Goal: Transaction & Acquisition: Purchase product/service

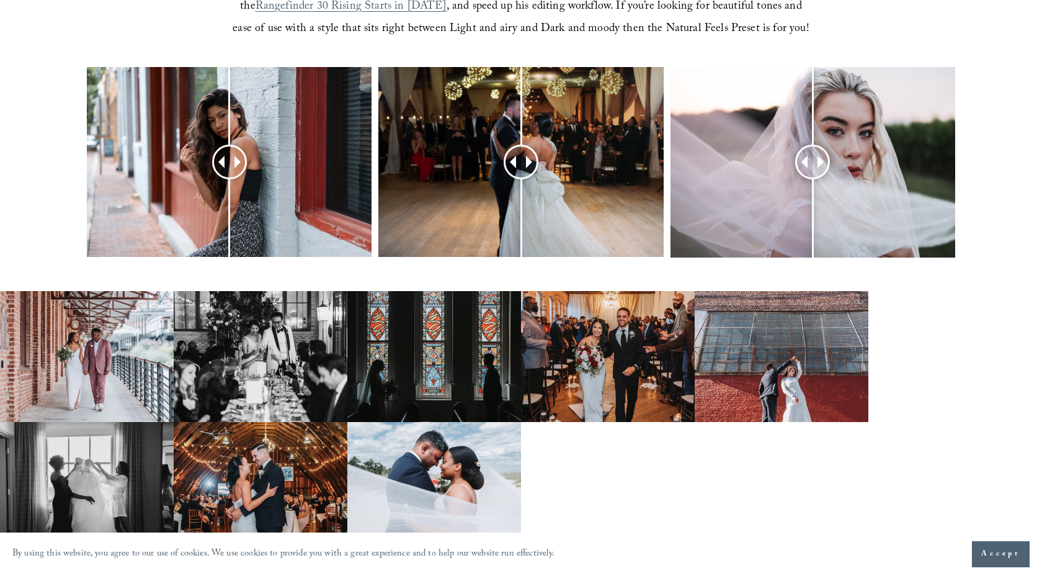
scroll to position [553, 0]
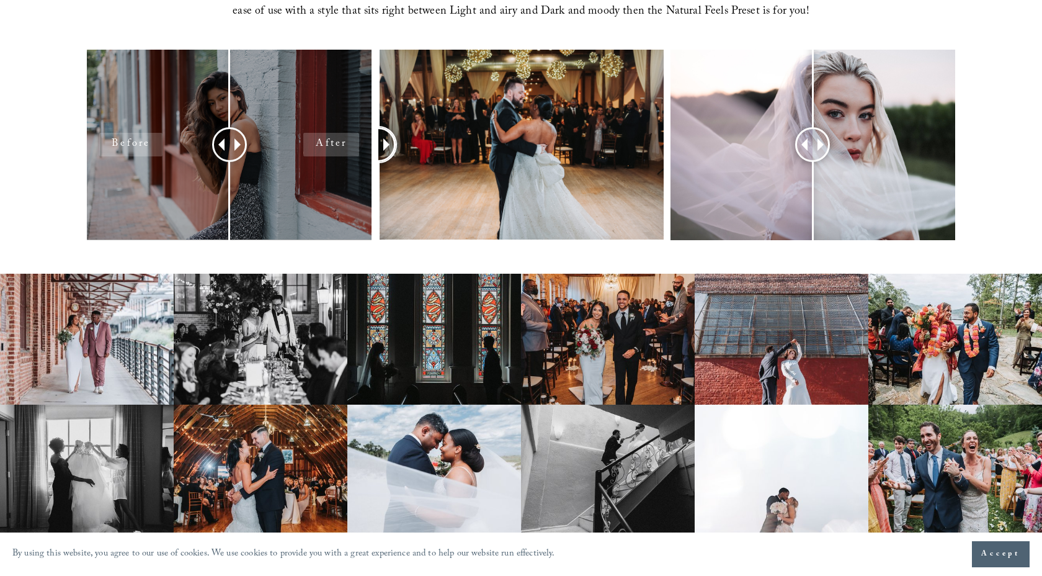
drag, startPoint x: 513, startPoint y: 138, endPoint x: 337, endPoint y: 135, distance: 176.2
click at [337, 135] on div at bounding box center [521, 161] width 1042 height 223
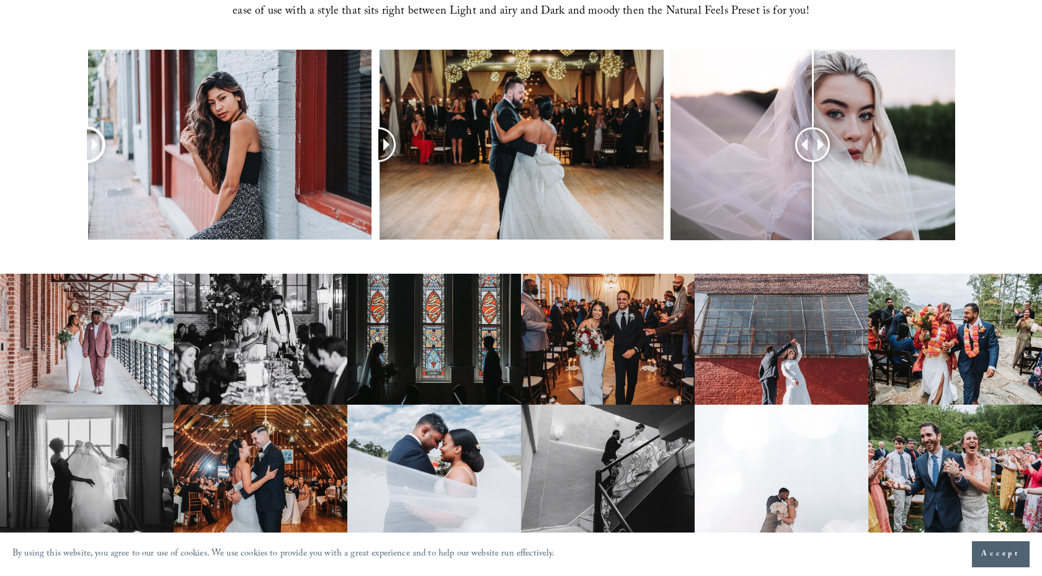
drag, startPoint x: 235, startPoint y: 137, endPoint x: 48, endPoint y: 236, distance: 211.2
click at [48, 236] on div at bounding box center [521, 161] width 1042 height 223
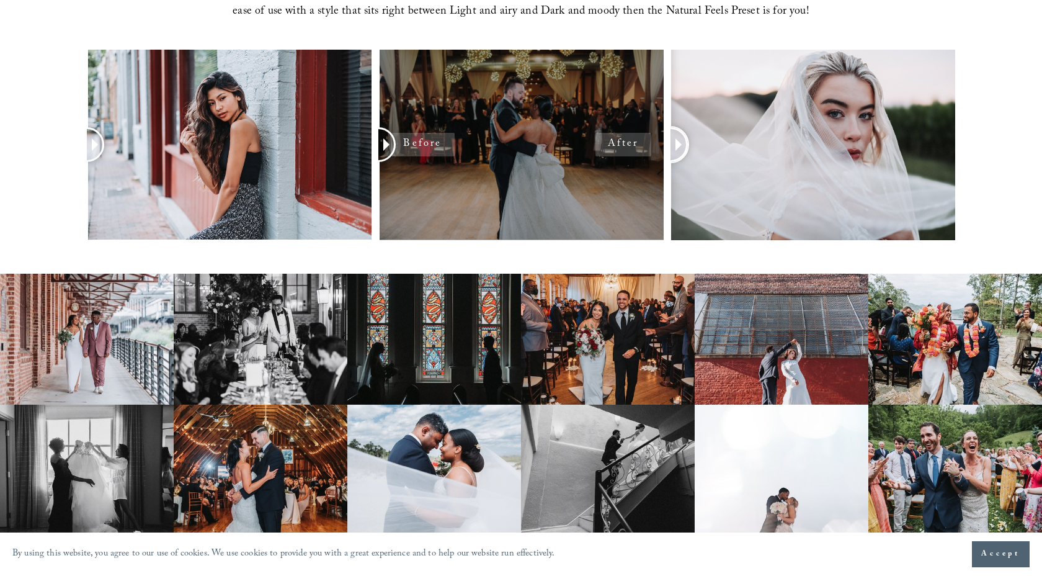
drag, startPoint x: 806, startPoint y: 136, endPoint x: 592, endPoint y: 141, distance: 214.1
click at [593, 141] on div at bounding box center [521, 161] width 1042 height 223
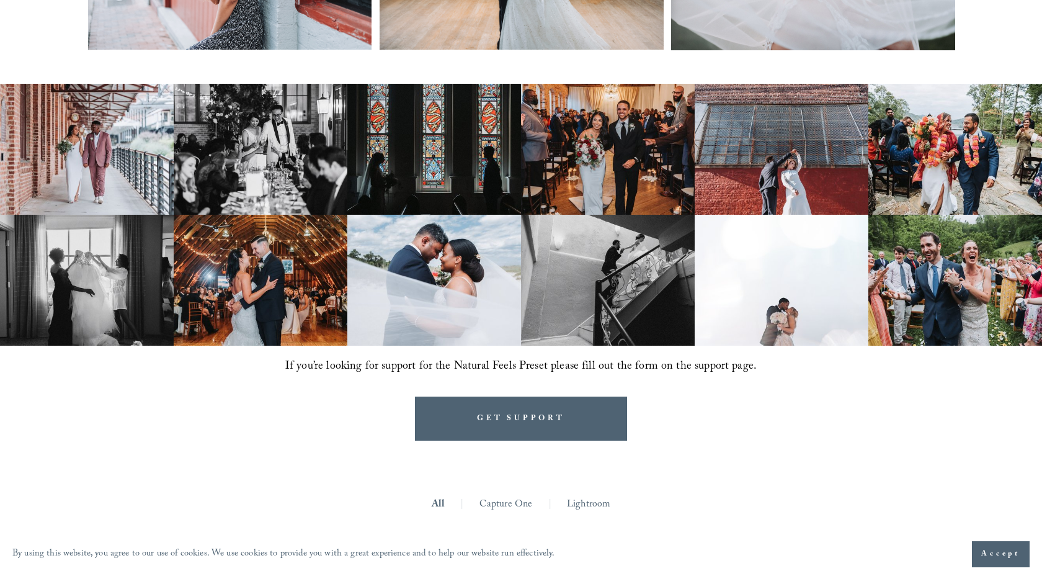
scroll to position [773, 0]
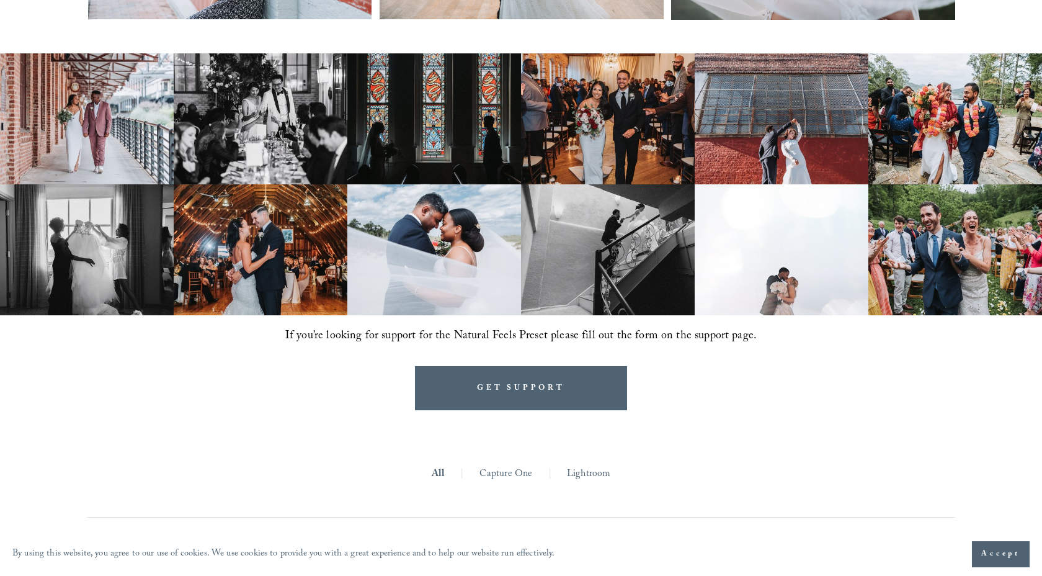
click at [985, 558] on span "Accept" at bounding box center [1000, 554] width 39 height 12
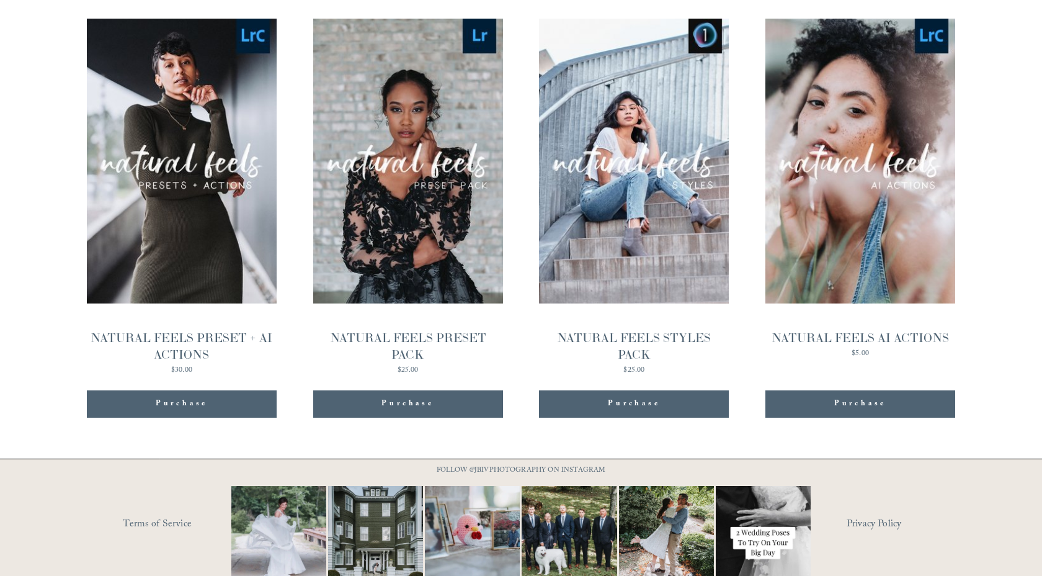
scroll to position [1347, 0]
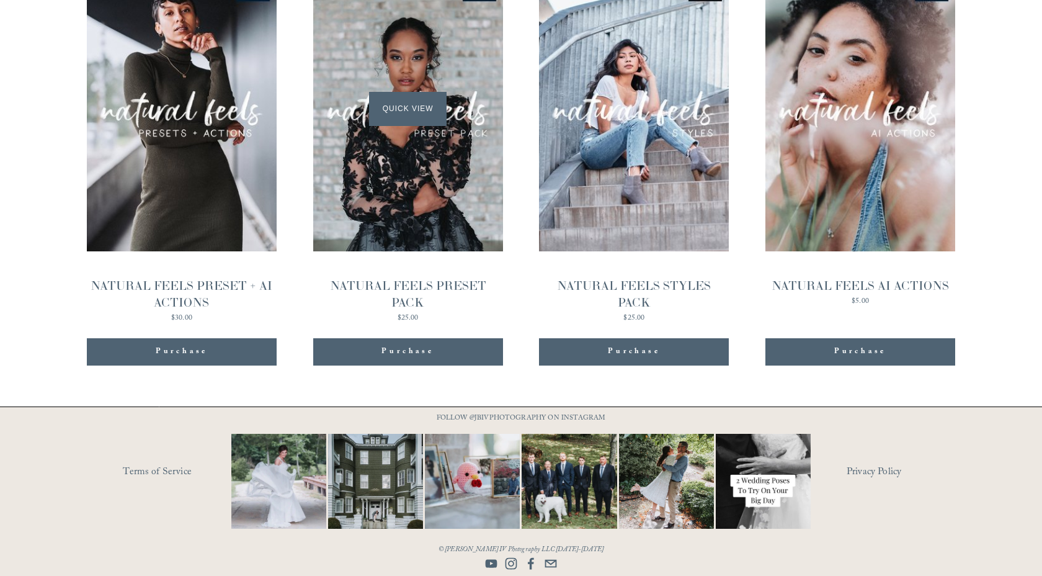
click at [412, 127] on div "Quick View" at bounding box center [408, 109] width 190 height 285
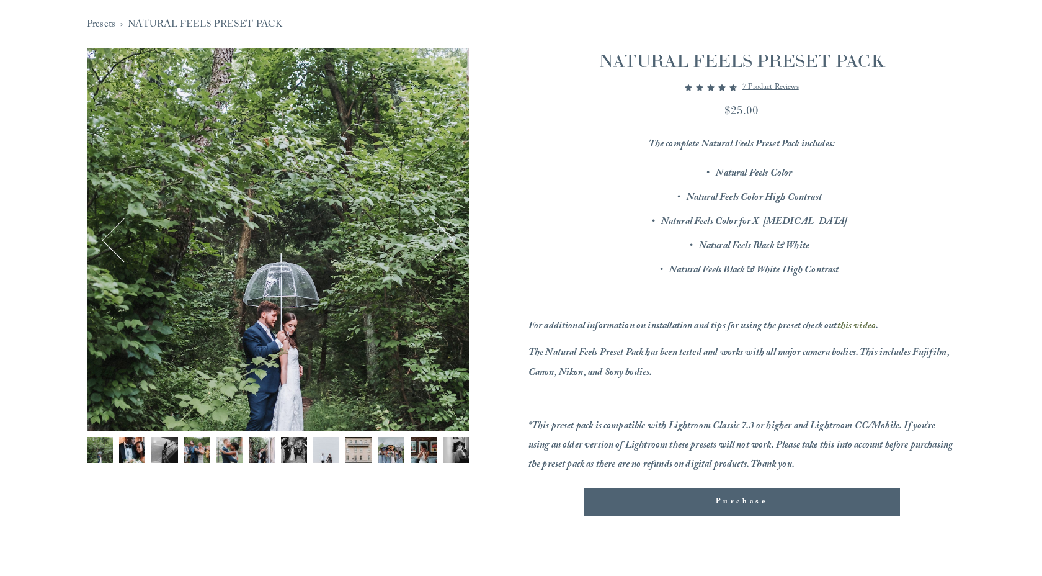
scroll to position [198, 0]
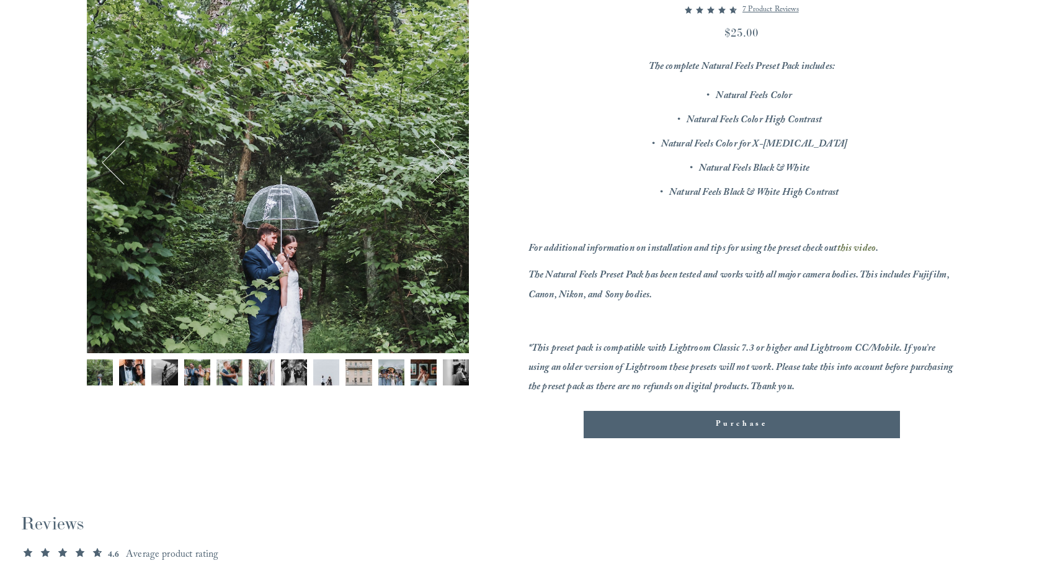
click at [421, 369] on img "Image 11 of 12" at bounding box center [424, 372] width 26 height 26
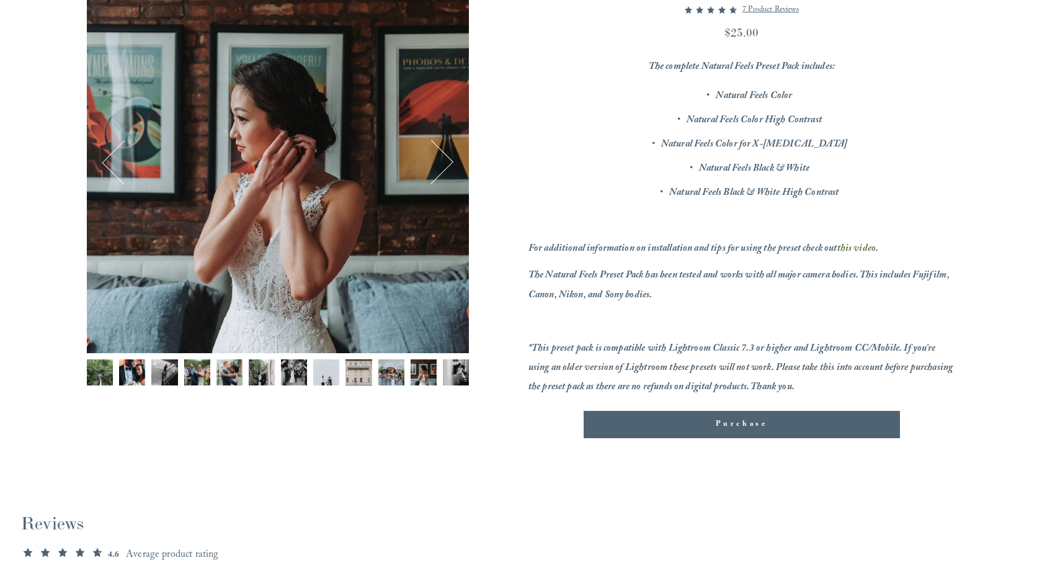
click at [345, 359] on div "Gallery thumbnails" at bounding box center [278, 375] width 382 height 33
click at [393, 362] on img "Image 10 of 12" at bounding box center [391, 372] width 26 height 26
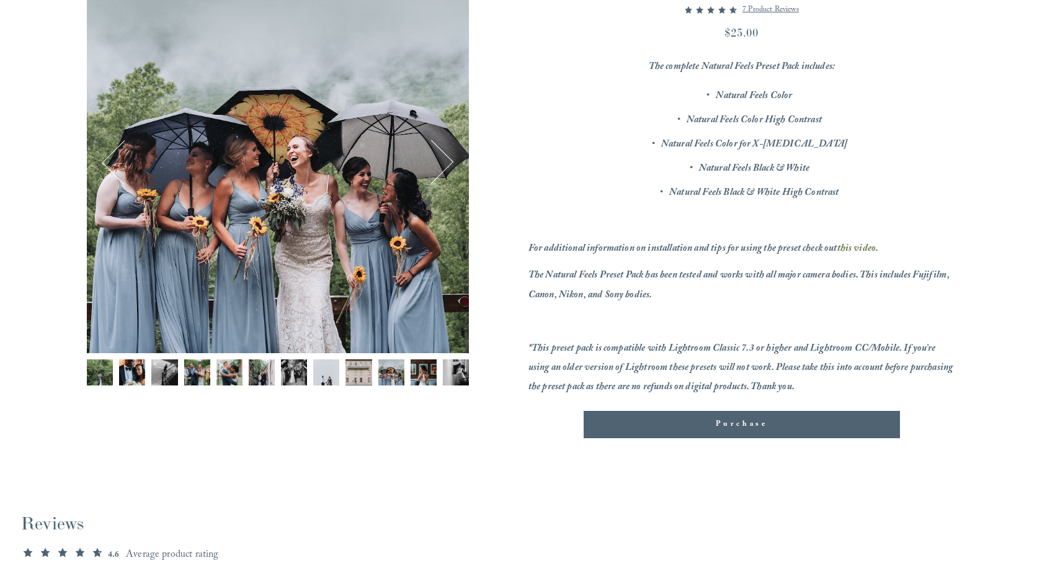
click at [454, 370] on img "Image 12 of 12" at bounding box center [456, 372] width 26 height 26
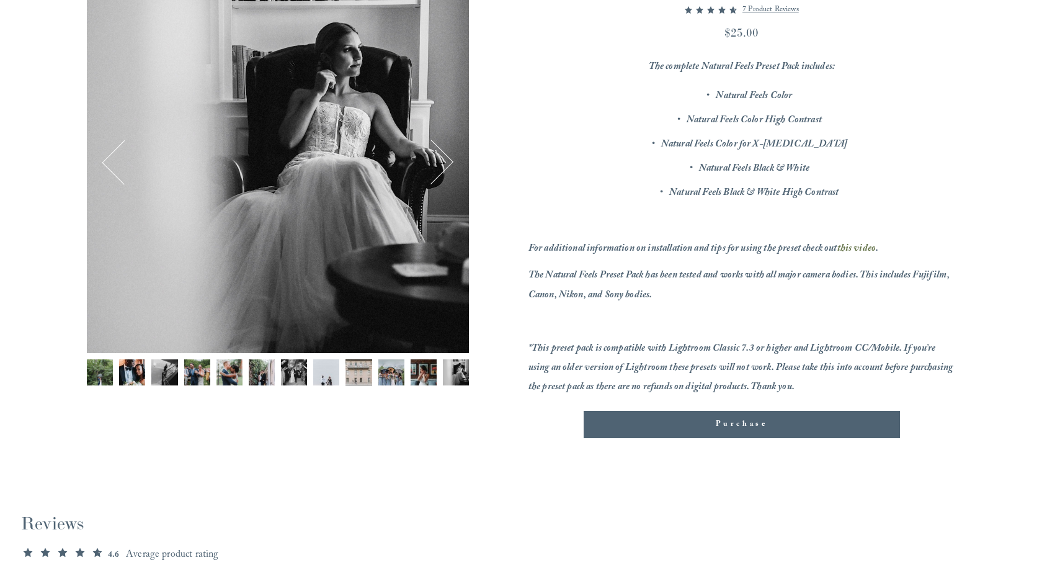
click at [275, 358] on div "12 / 12 Image 1 of 12 Image 2 of 12 Image 3 of 12" at bounding box center [278, 210] width 382 height 479
click at [189, 364] on img "Image 4 of 12" at bounding box center [197, 372] width 26 height 26
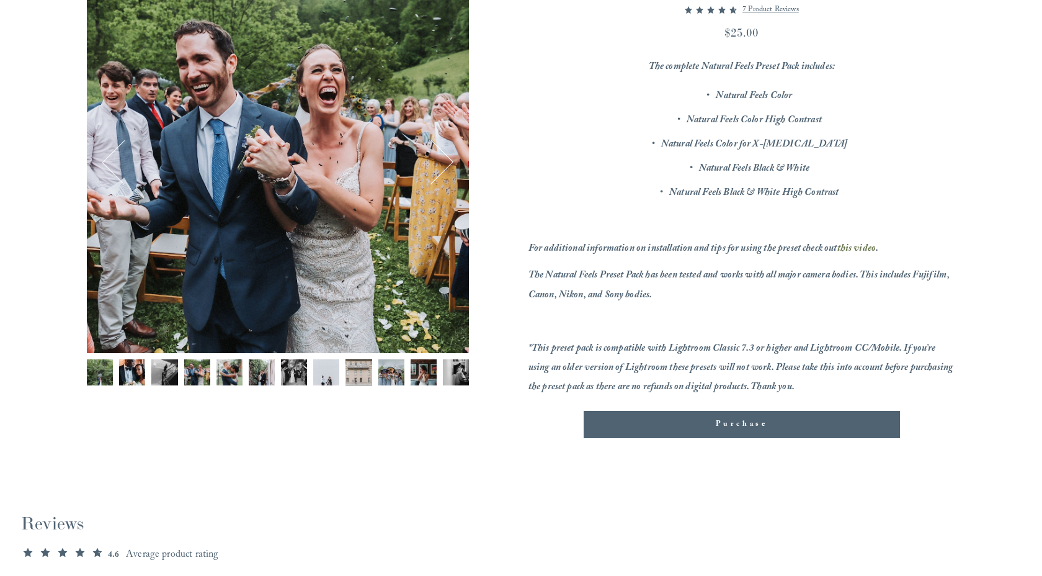
click at [152, 367] on img "Image 3 of 12" at bounding box center [164, 372] width 26 height 26
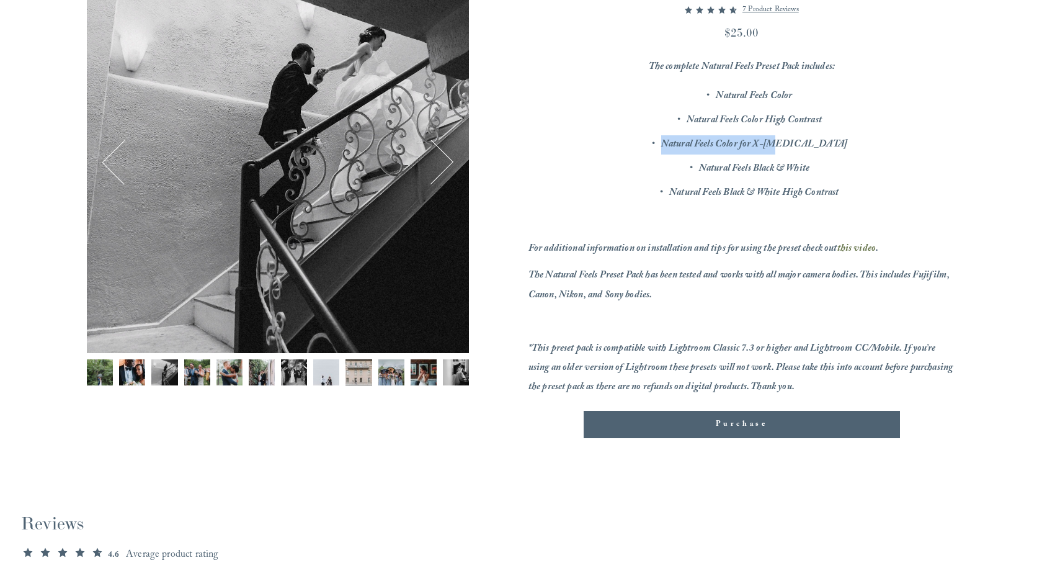
drag, startPoint x: 812, startPoint y: 140, endPoint x: 700, endPoint y: 132, distance: 111.9
click at [700, 132] on ul "Natural Feels Color Natural Feels Color High Contrast Natural Feels Color for X…" at bounding box center [741, 145] width 427 height 116
click at [842, 170] on p "Natural Feels Black & White" at bounding box center [754, 168] width 402 height 19
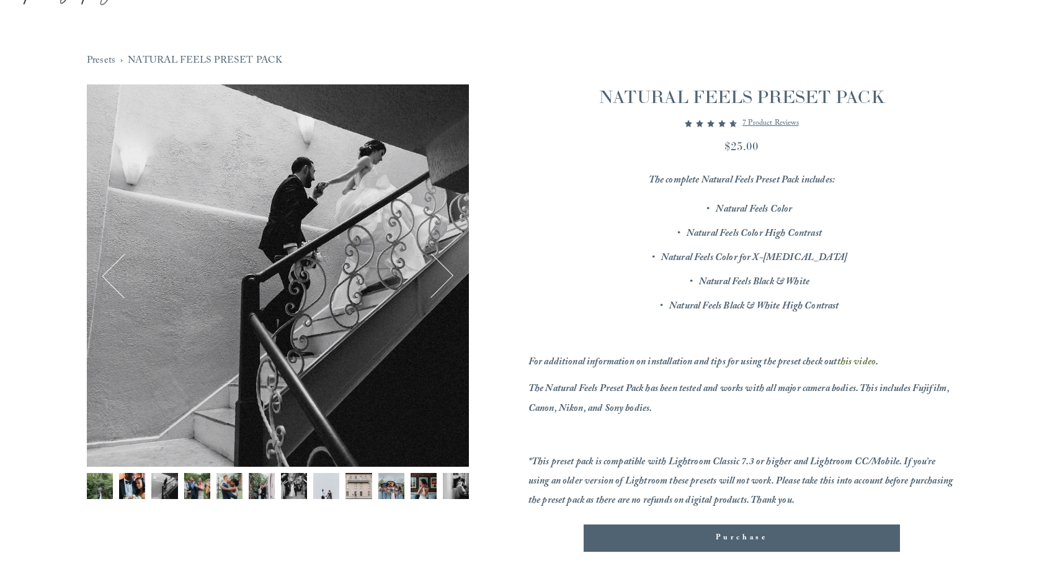
scroll to position [40, 0]
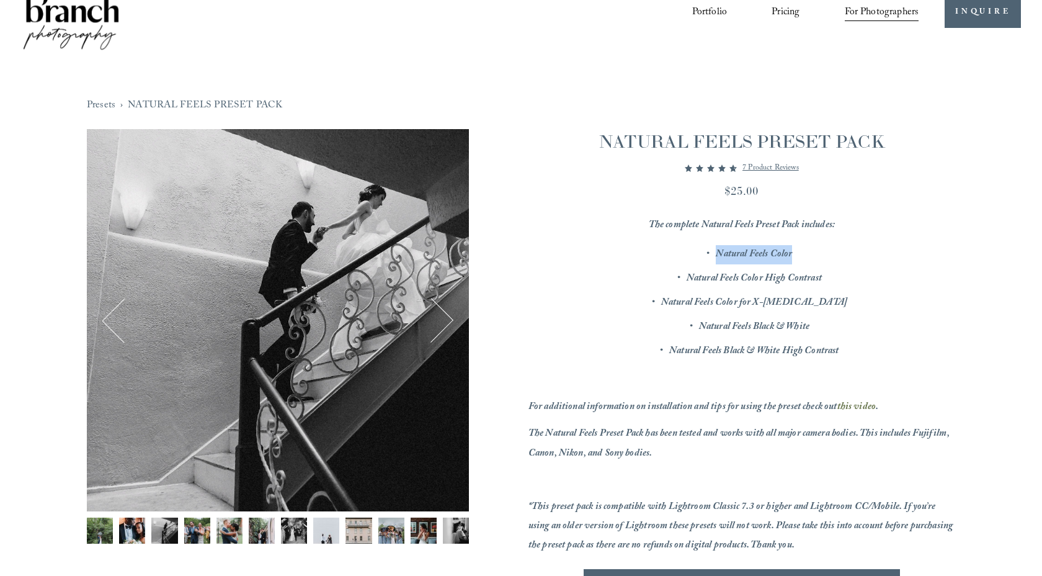
drag, startPoint x: 798, startPoint y: 254, endPoint x: 690, endPoint y: 249, distance: 108.6
click at [690, 249] on p "Natural Feels Color" at bounding box center [754, 254] width 402 height 19
click at [561, 211] on div "NATURAL FEELS PRESET PACK 4.57 out of 5 stars 7 product reviews $25.00 The comp…" at bounding box center [741, 364] width 427 height 470
click at [111, 323] on button "Previous" at bounding box center [123, 319] width 43 height 43
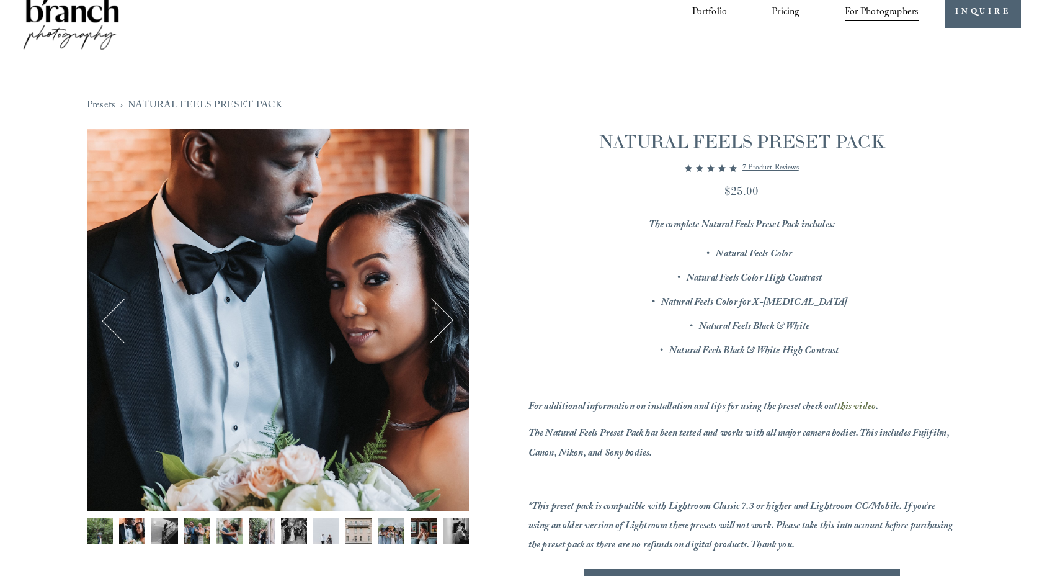
click at [111, 323] on button "Previous" at bounding box center [123, 319] width 43 height 43
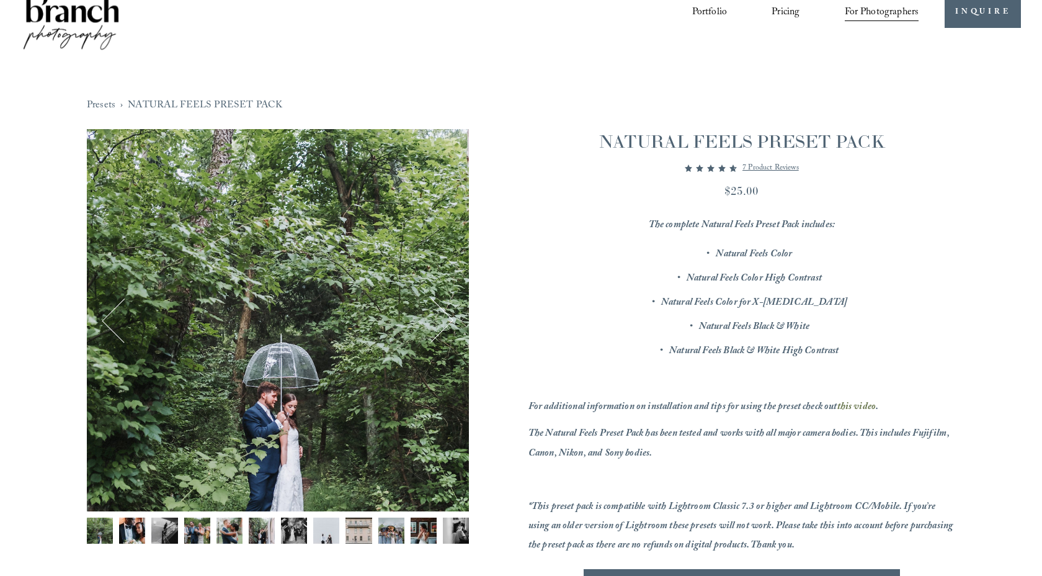
click at [111, 323] on button "Previous" at bounding box center [123, 319] width 43 height 43
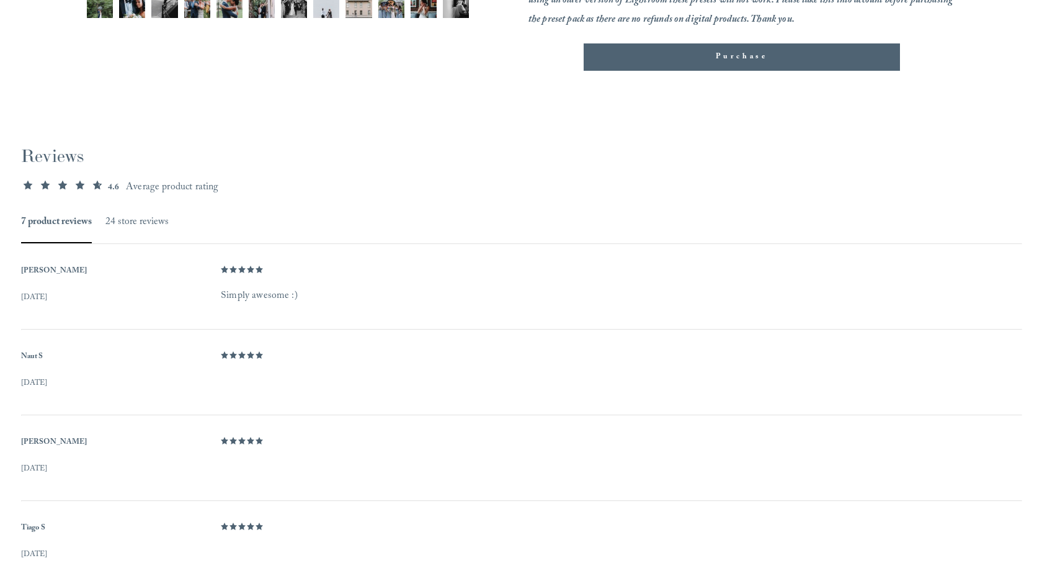
scroll to position [517, 0]
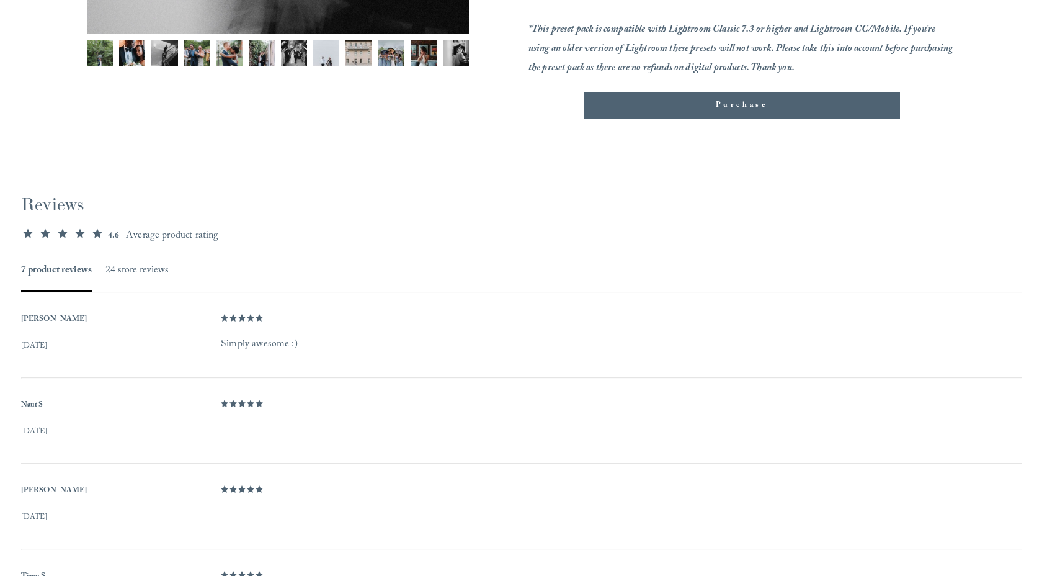
click at [170, 275] on div "Reviews 4.57 out of 5 stars 4.6 Average product rating 7 product reviews 24 sto…" at bounding box center [521, 485] width 1001 height 587
click at [164, 271] on button "24 store reviews" at bounding box center [136, 271] width 63 height 18
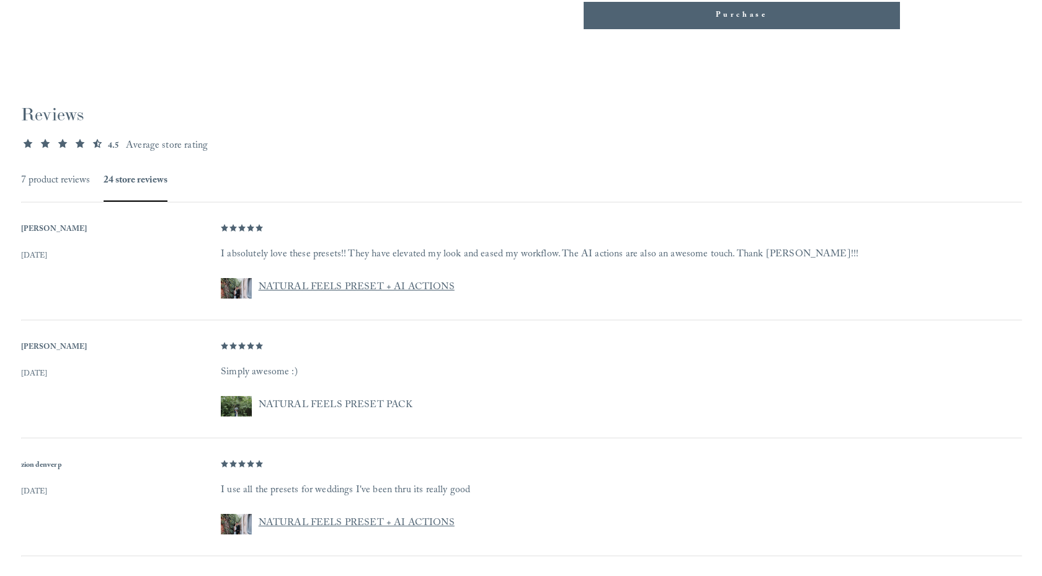
scroll to position [608, 0]
click at [348, 519] on link "NATURAL FEELS PRESET + AI ACTIONS" at bounding box center [357, 522] width 196 height 17
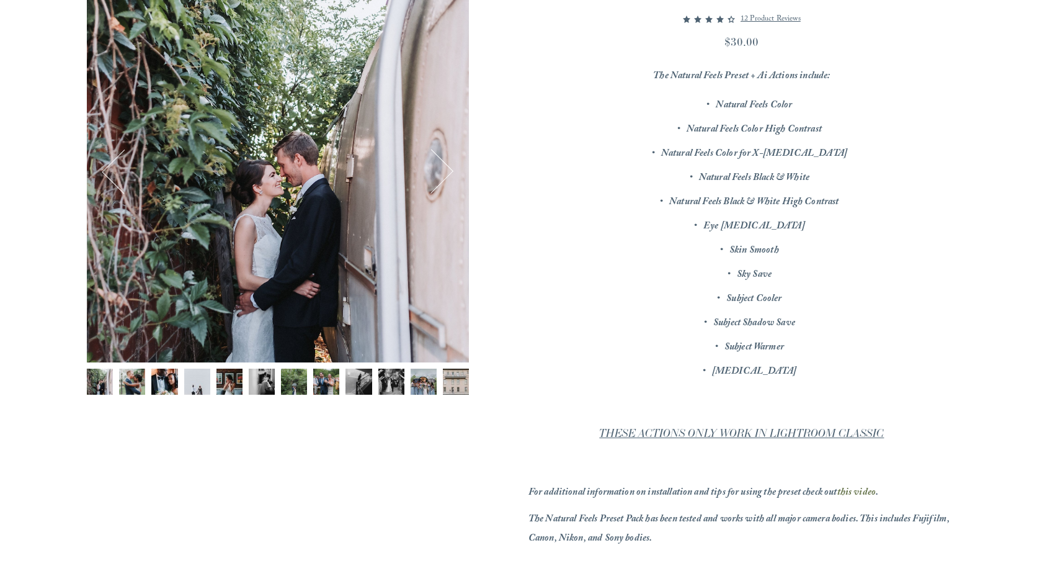
scroll to position [130, 0]
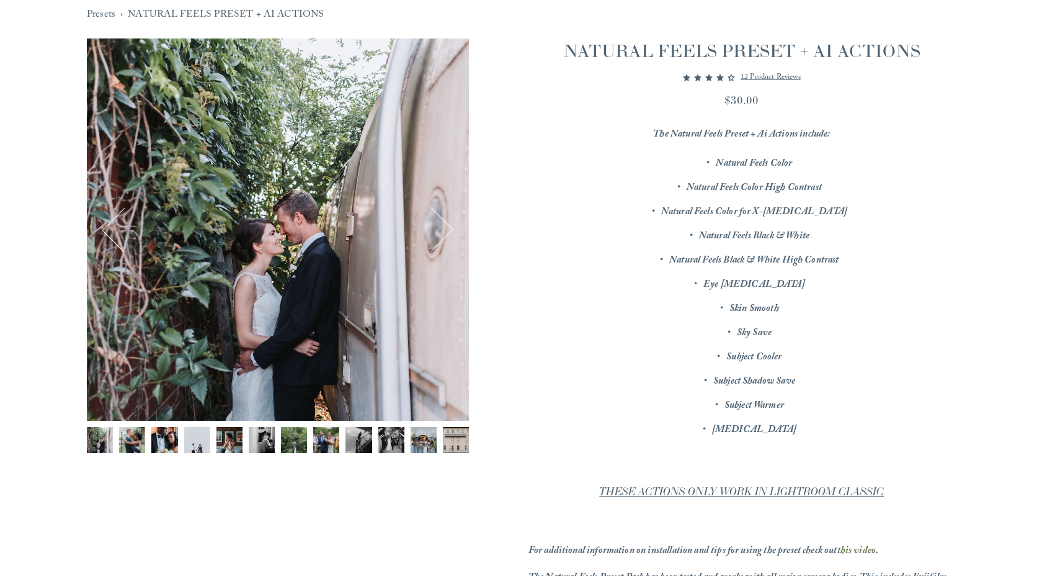
drag, startPoint x: 802, startPoint y: 432, endPoint x: 646, endPoint y: 129, distance: 340.7
click at [646, 129] on div "The Natural Feels Preset + Ai Actions include: Natural Feels Color Natural Feel…" at bounding box center [741, 412] width 427 height 574
click at [829, 375] on p "Subject Shadow Save" at bounding box center [754, 381] width 402 height 19
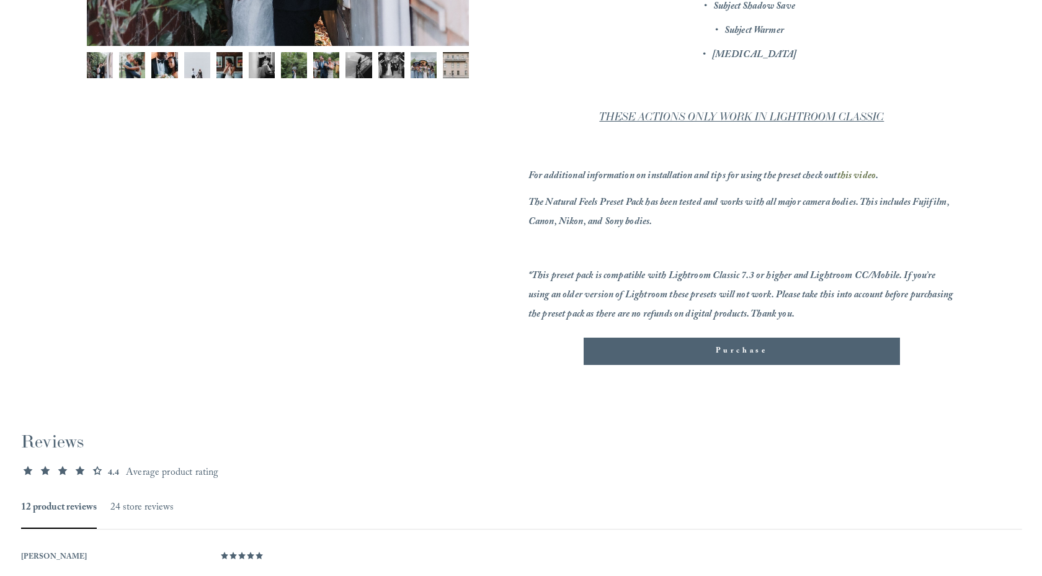
scroll to position [508, 0]
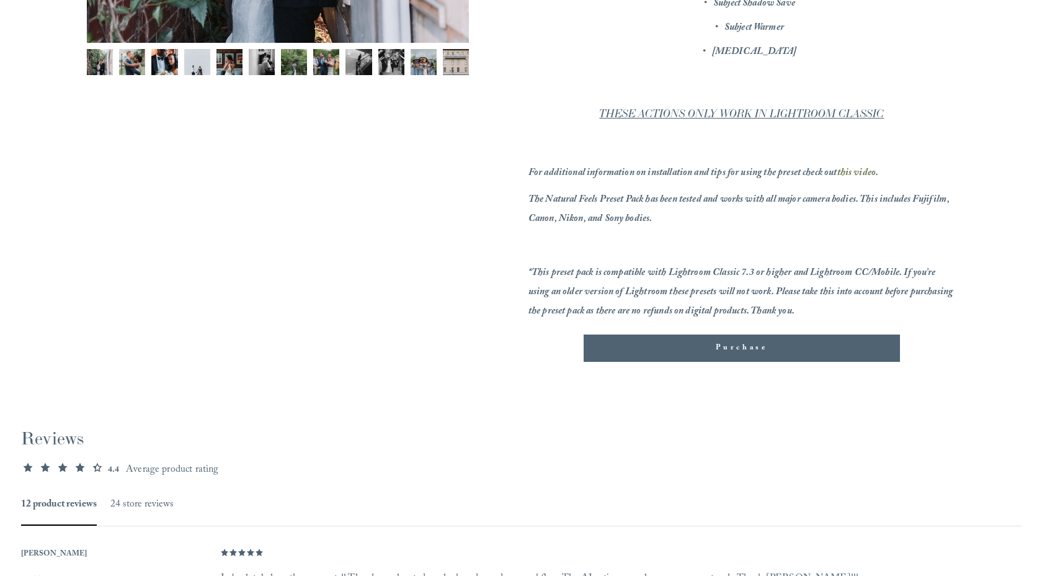
click at [822, 359] on button "Purchase Added!" at bounding box center [742, 347] width 316 height 27
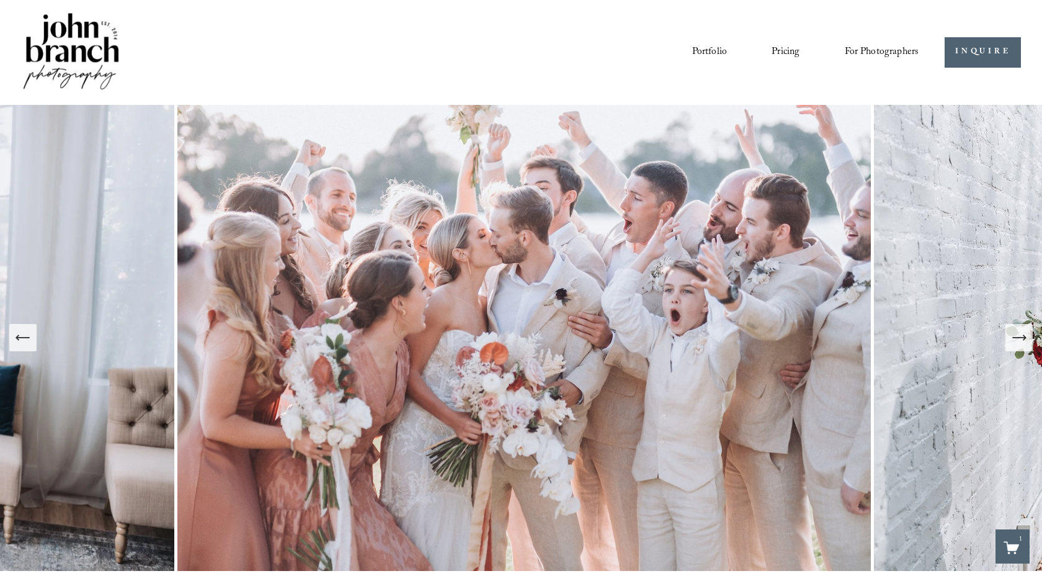
click at [519, 170] on img at bounding box center [524, 338] width 700 height 466
click at [775, 53] on link "Pricing" at bounding box center [786, 52] width 28 height 21
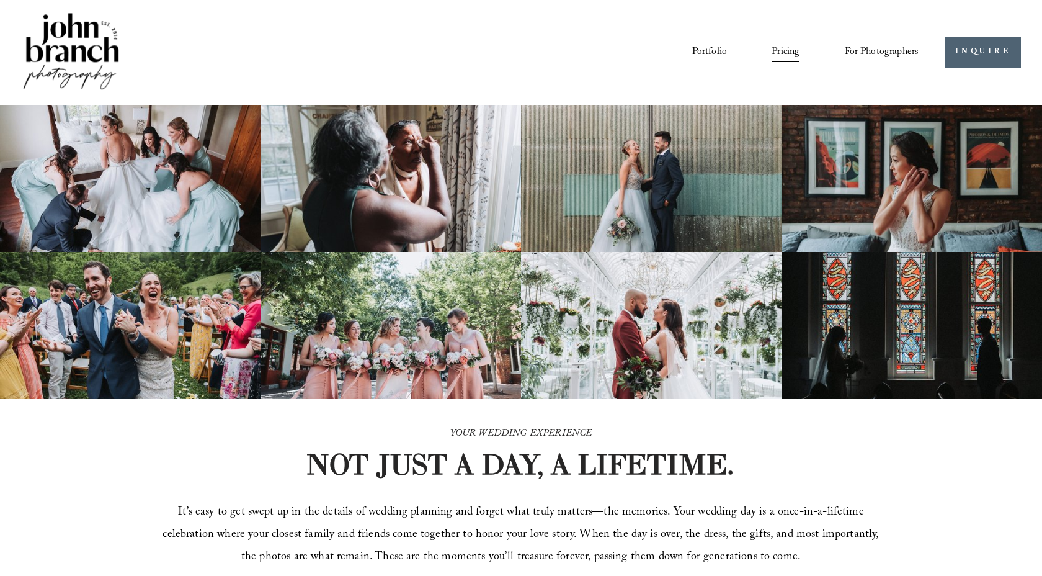
click at [86, 49] on img at bounding box center [71, 53] width 100 height 84
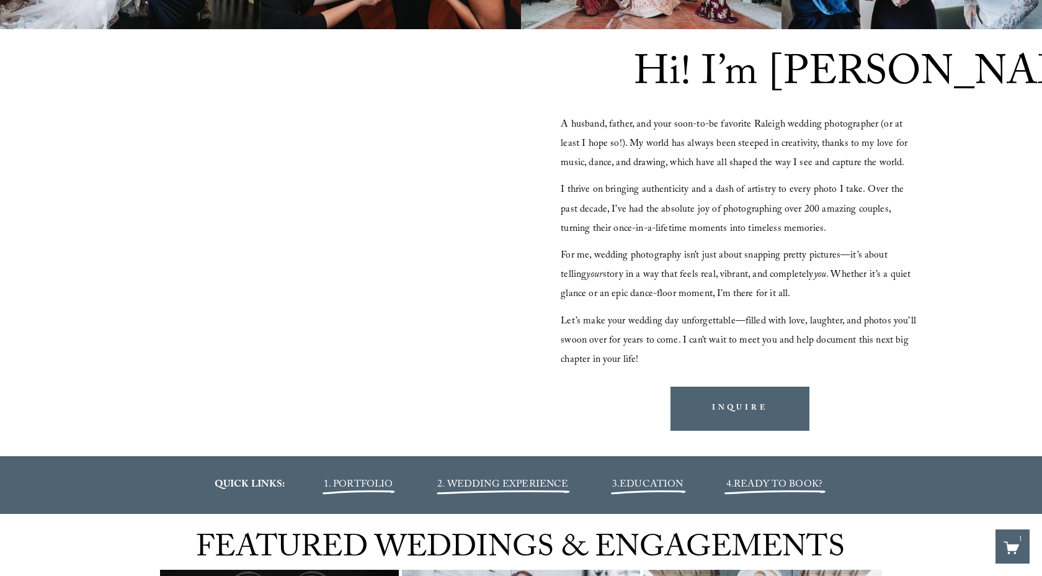
scroll to position [1110, 0]
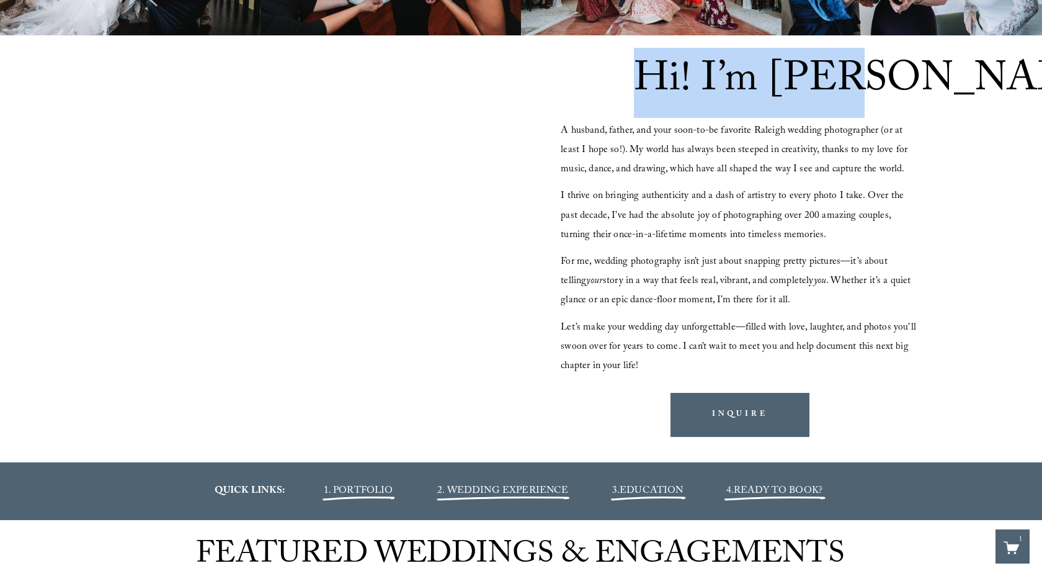
drag, startPoint x: 845, startPoint y: 78, endPoint x: 617, endPoint y: 74, distance: 228.3
click at [617, 74] on div "Hi! I’m John A husband, father, and your soon-to-be favorite Raleigh wedding ph…" at bounding box center [521, 248] width 1042 height 427
copy span "Hi! I’m John"
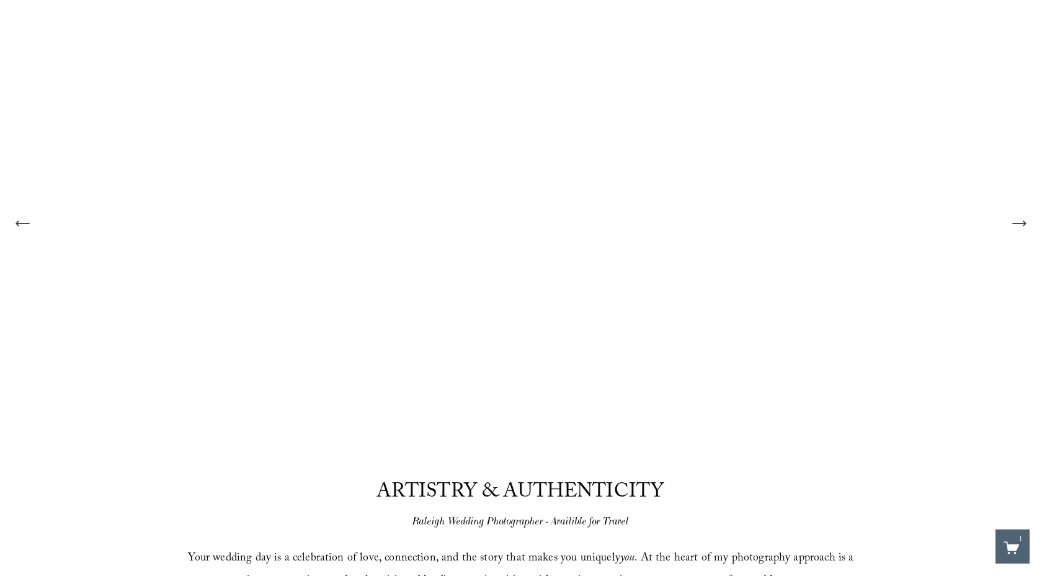
scroll to position [0, 0]
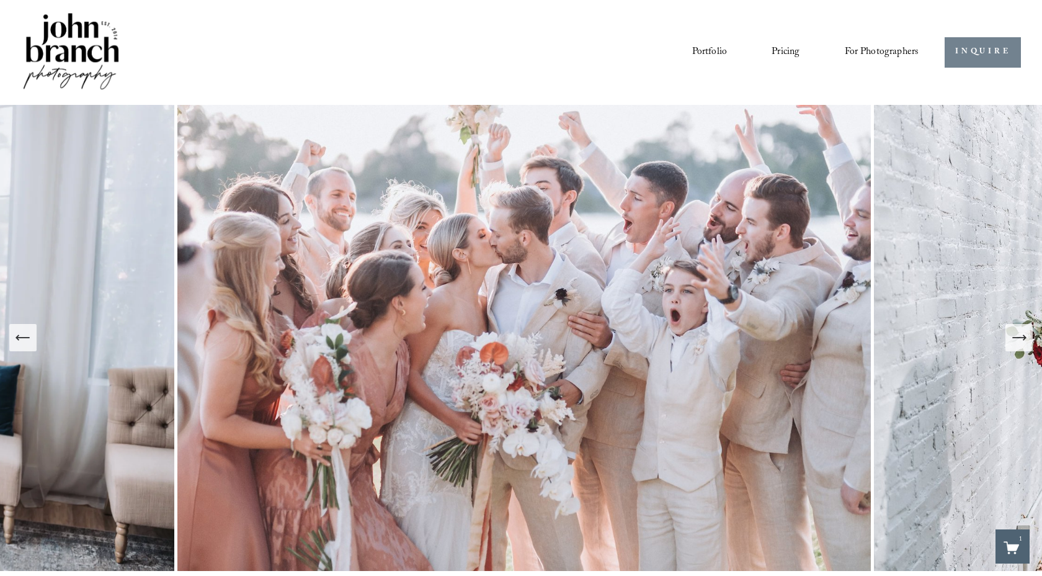
click at [963, 51] on link "INQUIRE" at bounding box center [983, 52] width 76 height 30
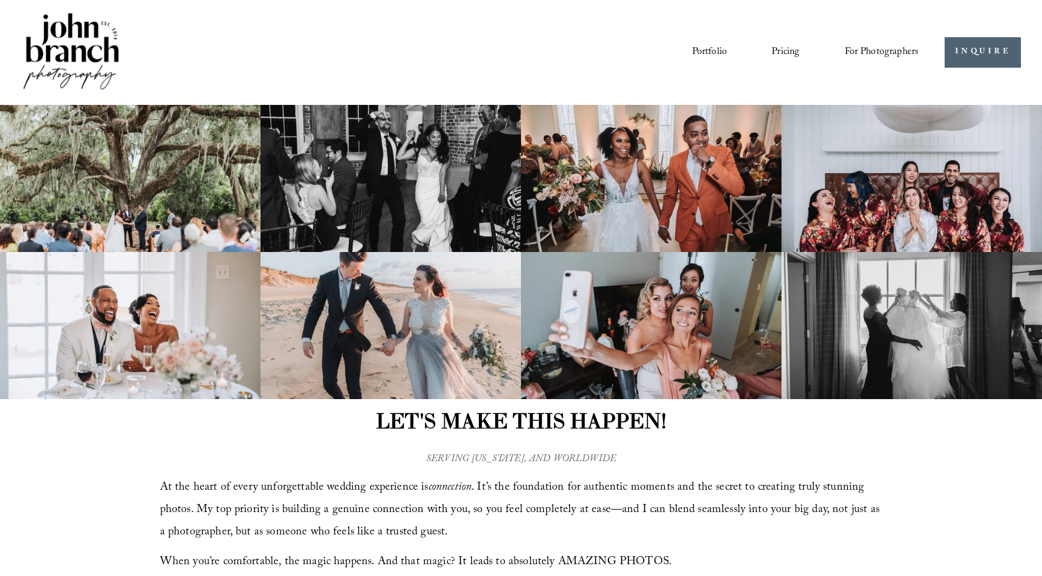
click at [45, 24] on img at bounding box center [71, 53] width 100 height 84
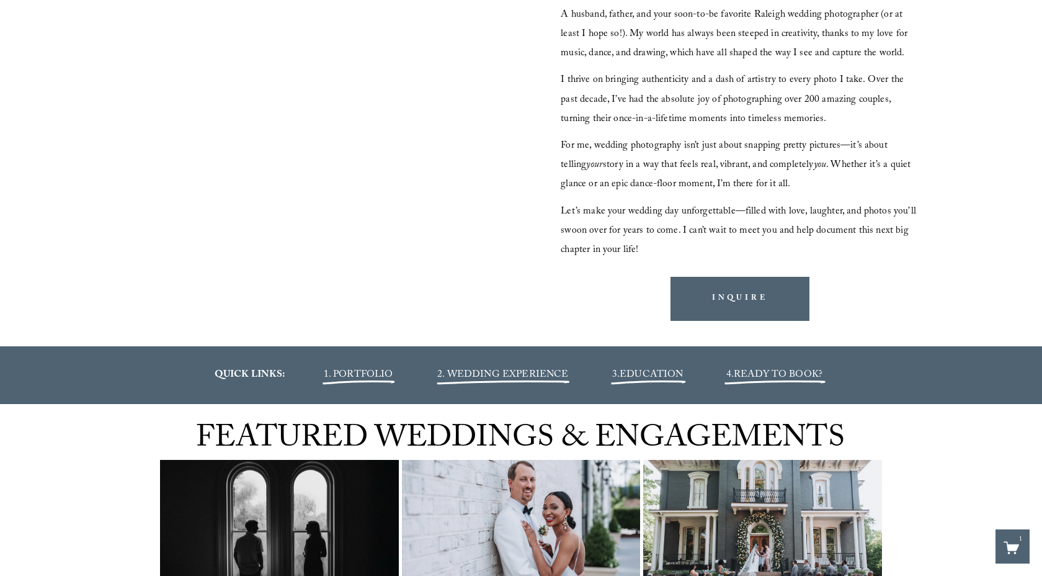
scroll to position [1257, 0]
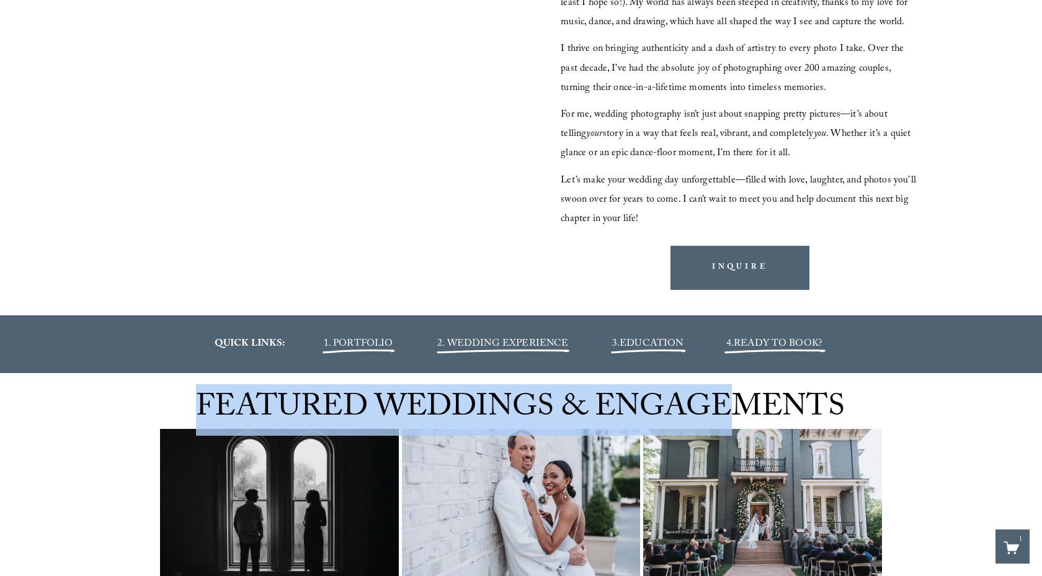
drag, startPoint x: 888, startPoint y: 339, endPoint x: 723, endPoint y: 403, distance: 176.1
click at [723, 403] on article at bounding box center [521, 13] width 1042 height 2541
click at [939, 355] on div "QUICK LINKS: 1. PORTFOLIO 2. WEDDING EXPERIENCE 3. EDUCATION 4. READY TO BOOK?" at bounding box center [521, 344] width 1042 height 40
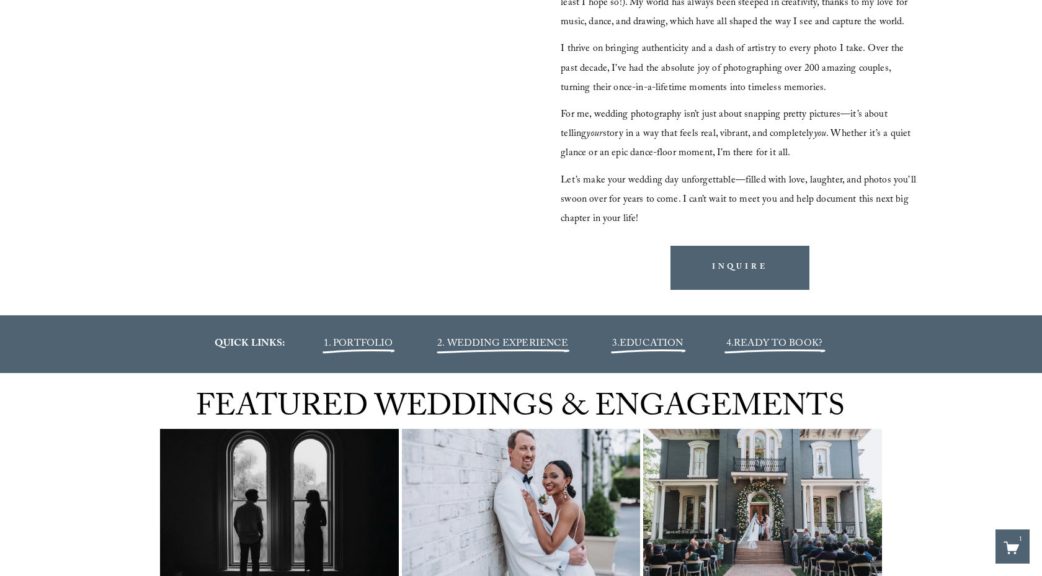
click at [624, 243] on div "Hi! I’m John A husband, father, and your soon-to-be favorite Raleigh wedding ph…" at bounding box center [521, 101] width 1042 height 427
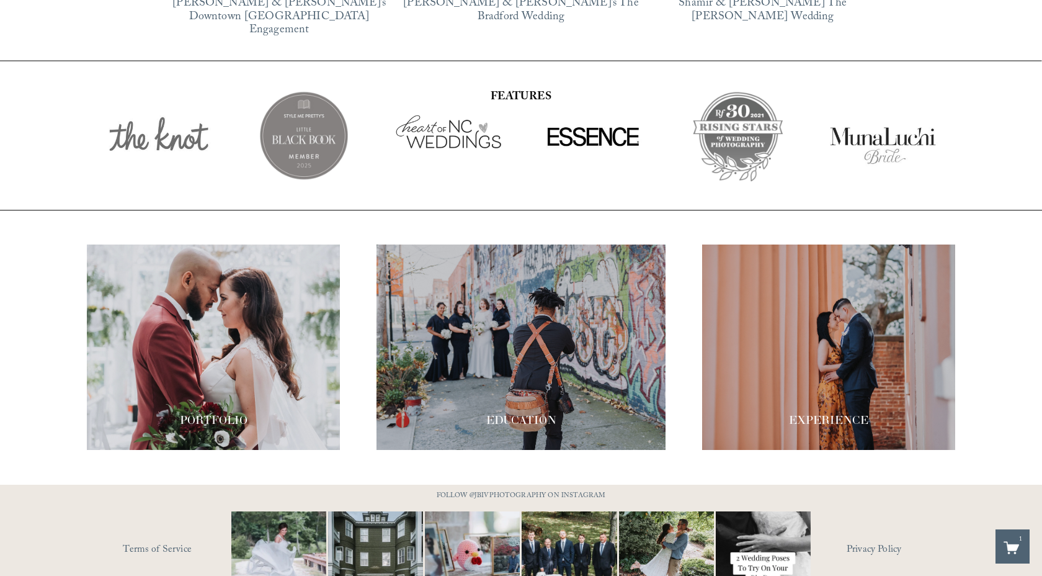
scroll to position [2113, 0]
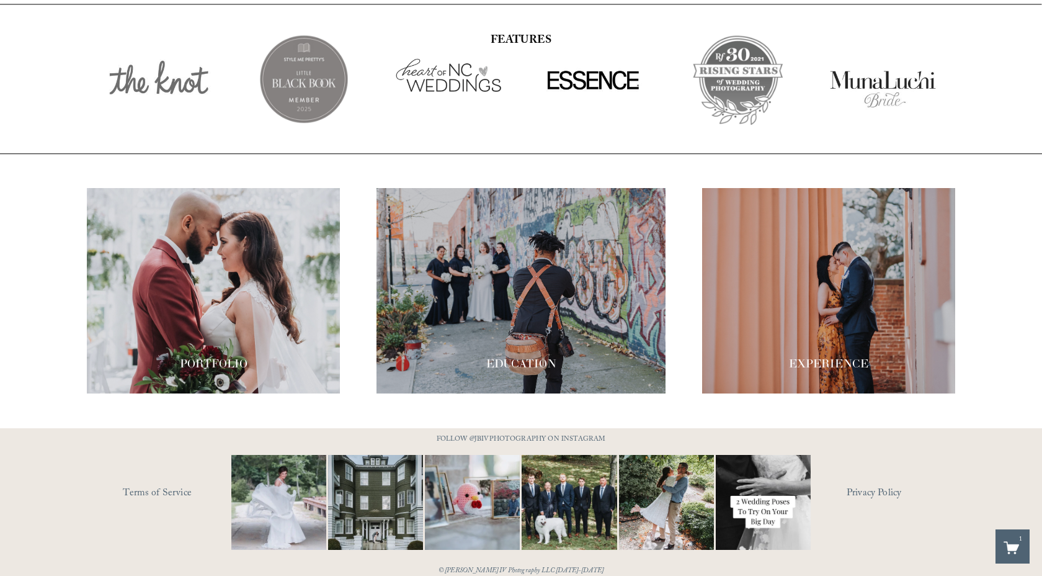
click at [277, 325] on div at bounding box center [213, 290] width 253 height 205
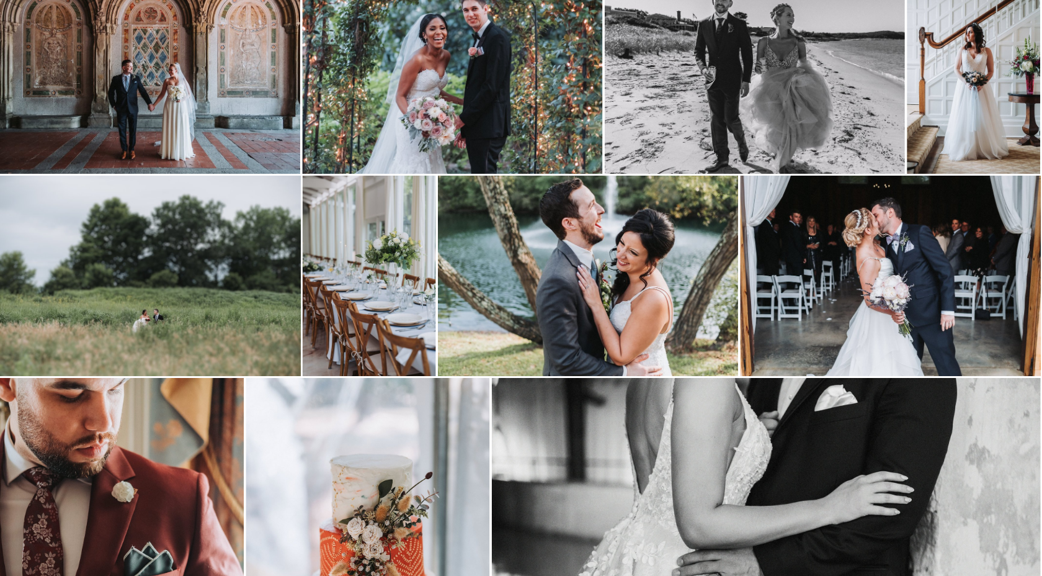
scroll to position [3092, 0]
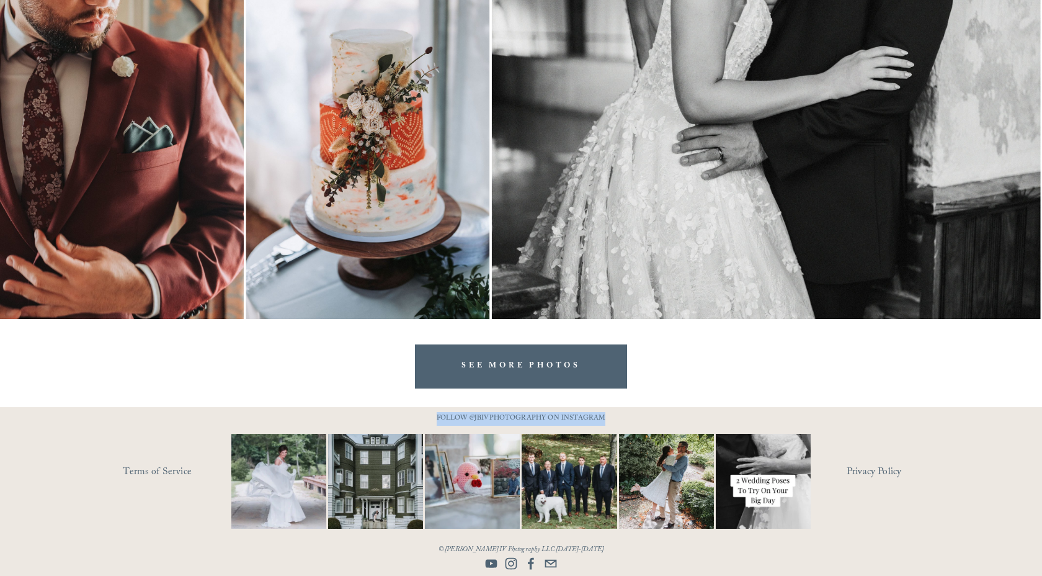
drag, startPoint x: 622, startPoint y: 414, endPoint x: 416, endPoint y: 422, distance: 206.1
click at [416, 422] on p "FOLLOW @JBIVPHOTOGRAPHY ON INSTAGRAM" at bounding box center [520, 419] width 217 height 14
copy p "FOLLOW @JBIVPHOTOGRAPHY ON INSTAGRAM"
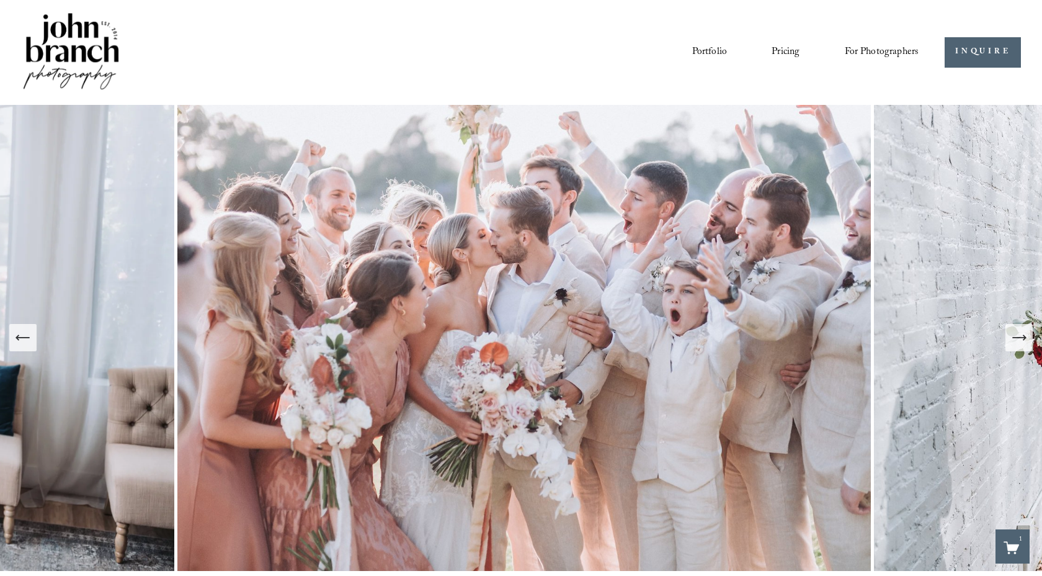
click at [858, 56] on span "For Photographers" at bounding box center [882, 52] width 74 height 19
click at [702, 53] on link "Portfolio" at bounding box center [709, 52] width 35 height 21
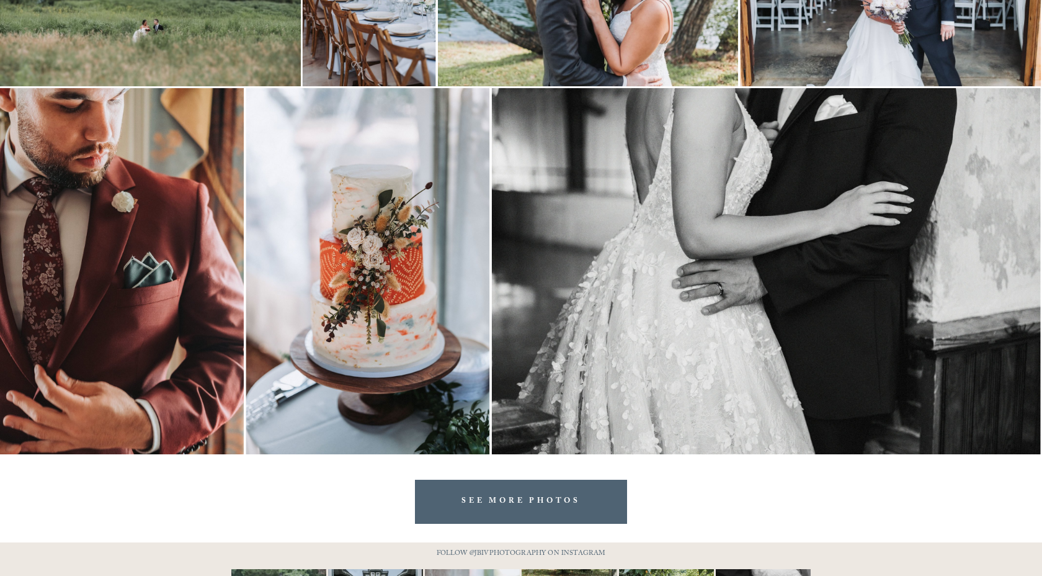
scroll to position [3092, 0]
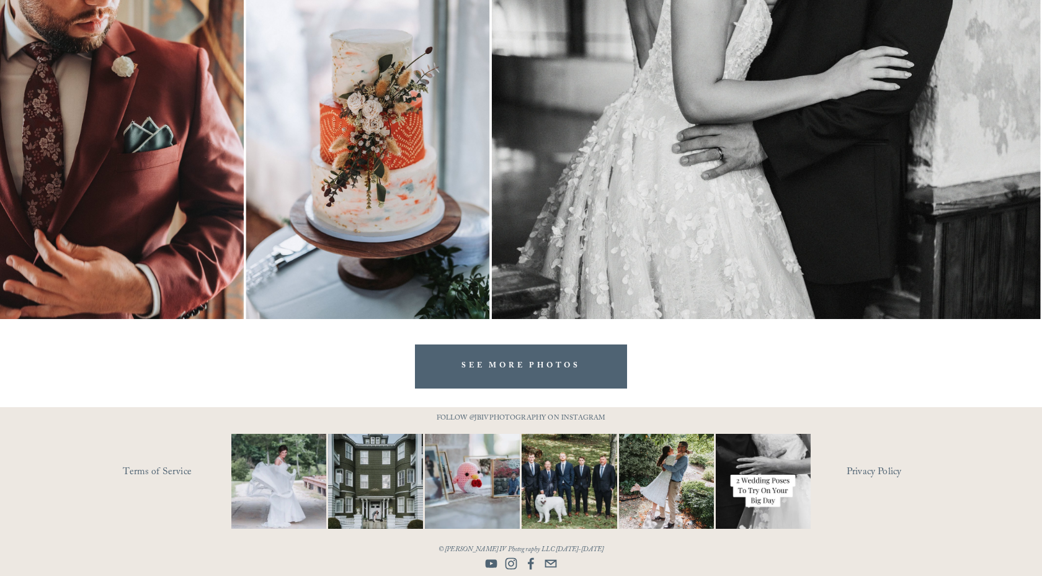
click at [600, 370] on link "SEE MORE PHOTOS" at bounding box center [521, 366] width 212 height 44
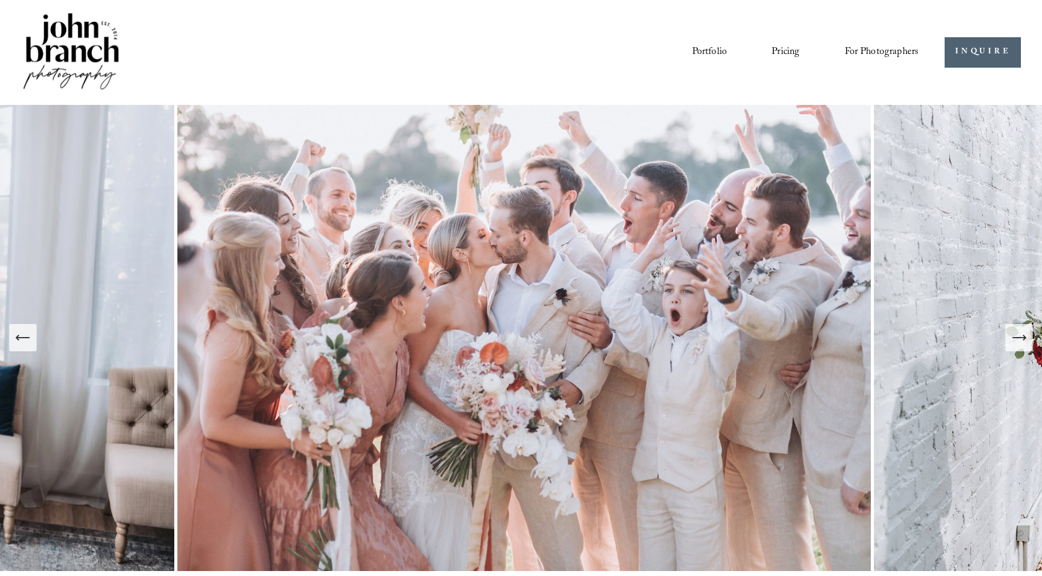
click at [791, 48] on link "Pricing" at bounding box center [786, 52] width 28 height 21
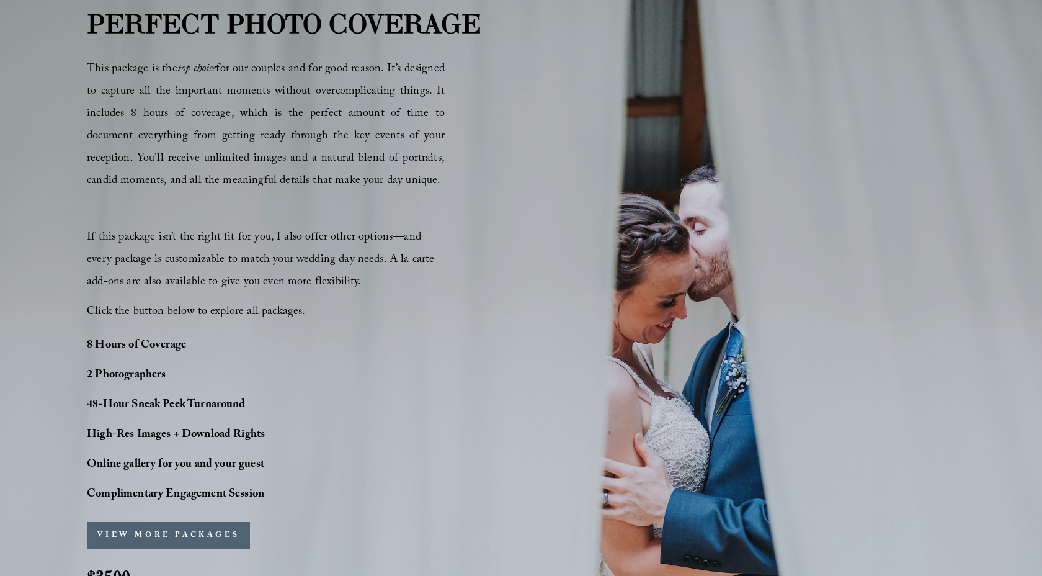
scroll to position [733, 0]
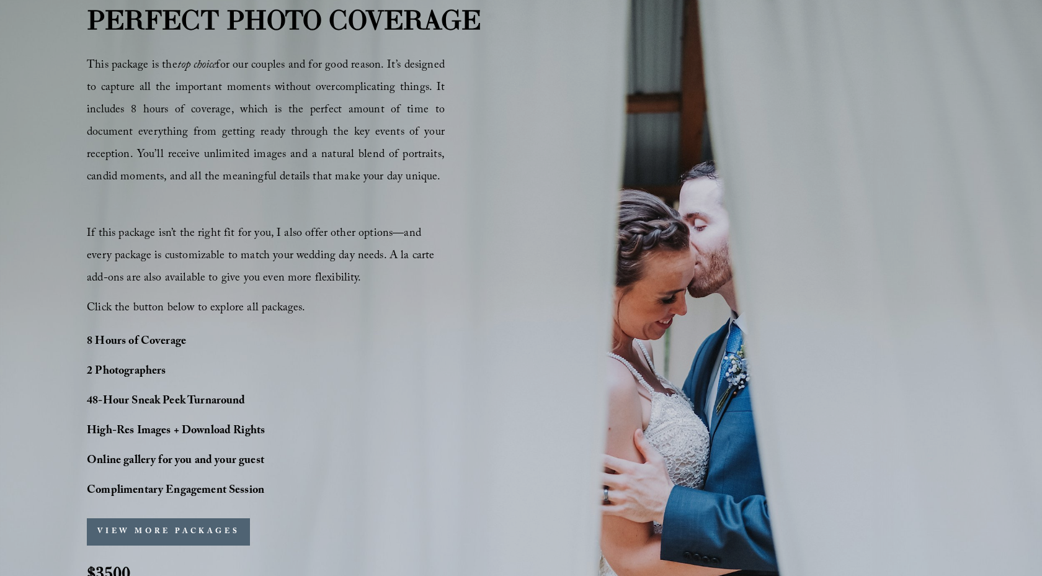
click at [596, 456] on div "PERFECT PHOTO COVERAGE This package is the top choice for our couples and for g…" at bounding box center [521, 302] width 1042 height 605
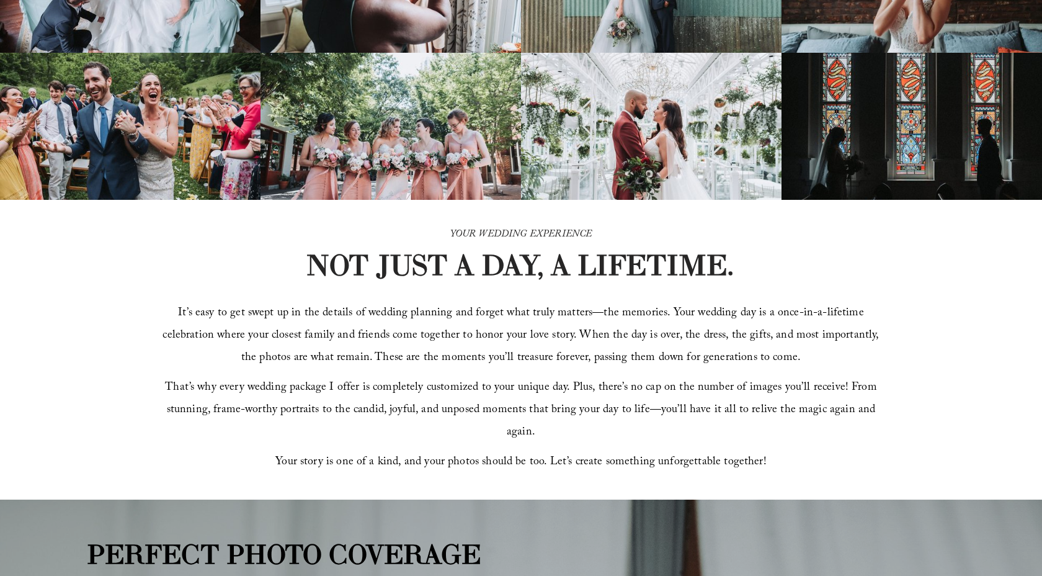
scroll to position [243, 0]
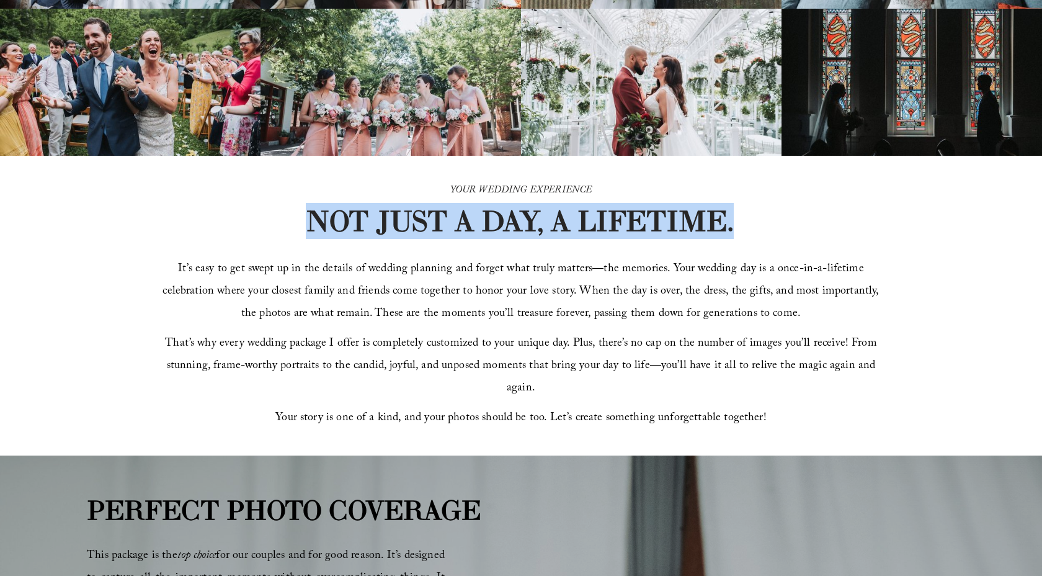
drag, startPoint x: 739, startPoint y: 233, endPoint x: 298, endPoint y: 233, distance: 441.0
click at [298, 233] on div "YOUR WEDDING EXPERIENCE NOT JUST A DAY, A LIFETIME. It’s easy to get swept up i…" at bounding box center [521, 306] width 1042 height 300
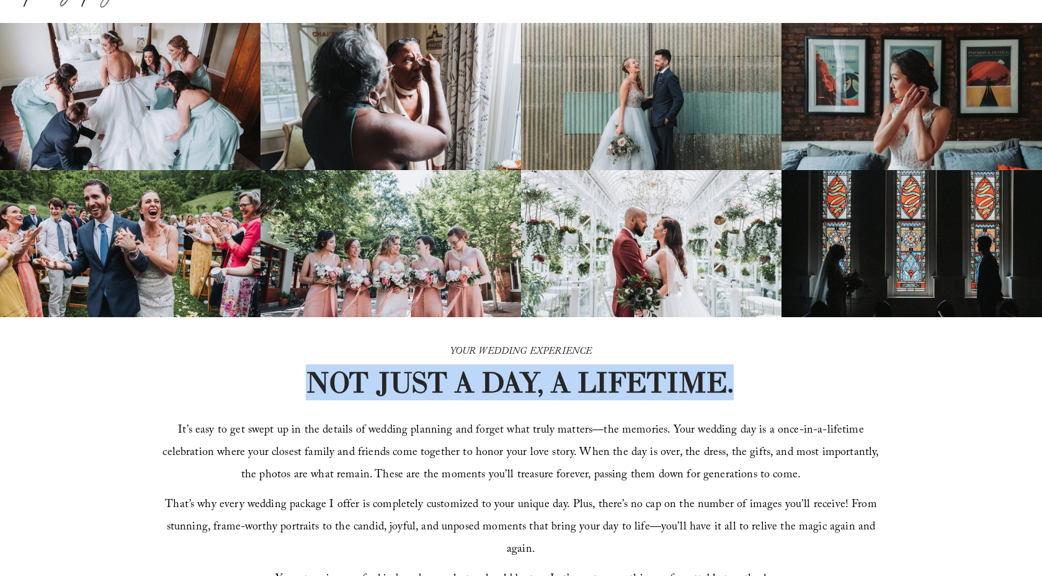
scroll to position [82, 0]
copy strong "NOT JUST A DAY, A LIFETIME."
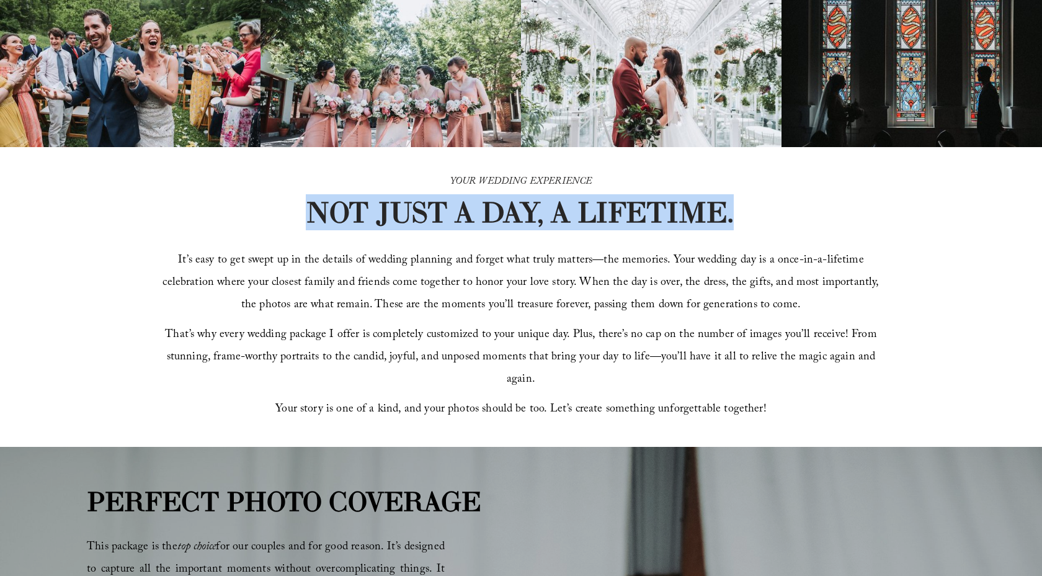
scroll to position [262, 0]
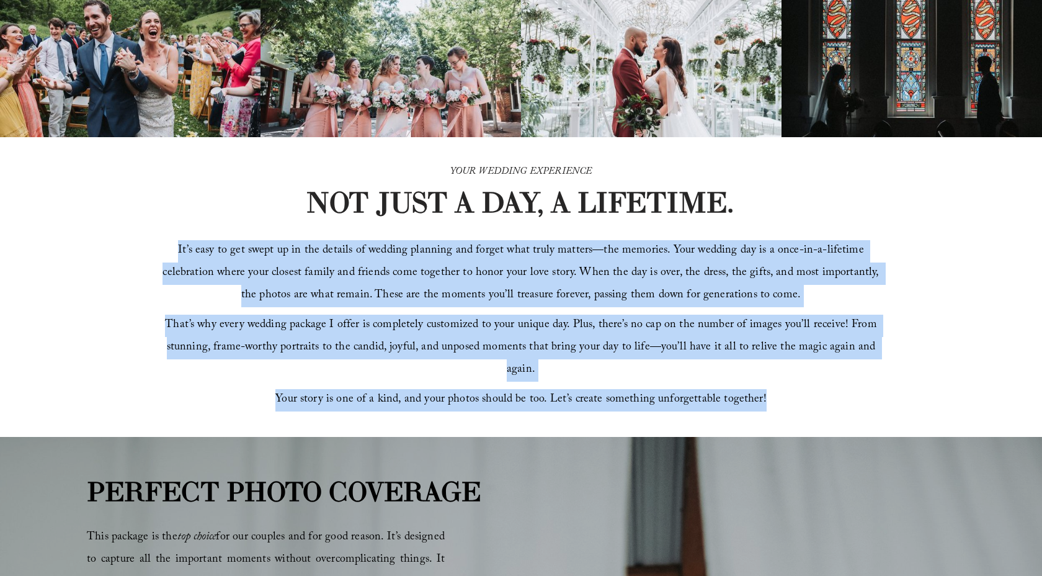
drag, startPoint x: 772, startPoint y: 383, endPoint x: 125, endPoint y: 268, distance: 656.6
click at [125, 268] on div "YOUR WEDDING EXPERIENCE NOT JUST A DAY, A LIFETIME. It’s easy to get swept up i…" at bounding box center [521, 287] width 1042 height 300
copy div "It’s easy to get swept up in the details of wedding planning and forget what tr…"
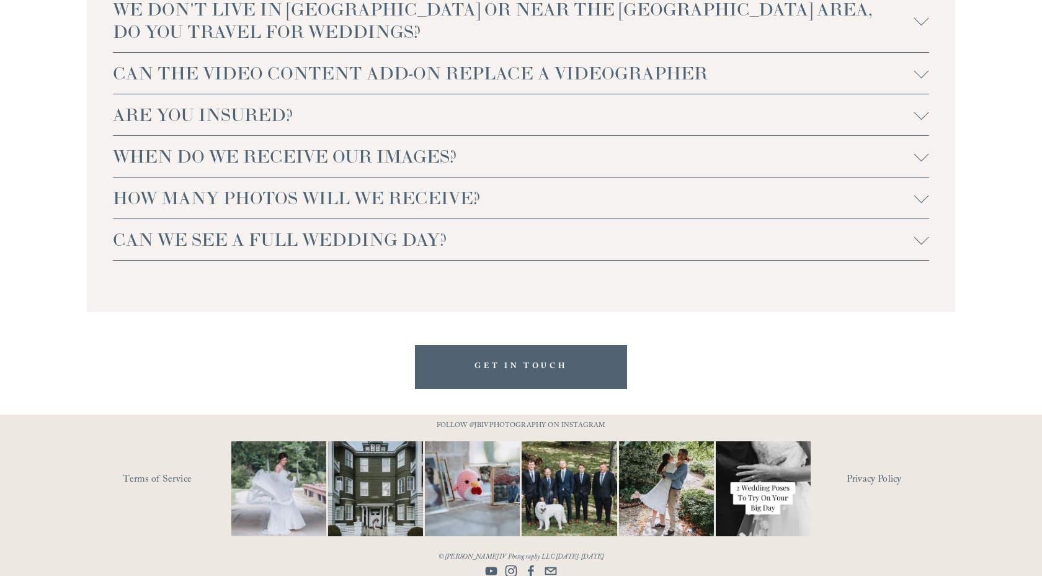
scroll to position [2791, 0]
